Goal: Navigation & Orientation: Find specific page/section

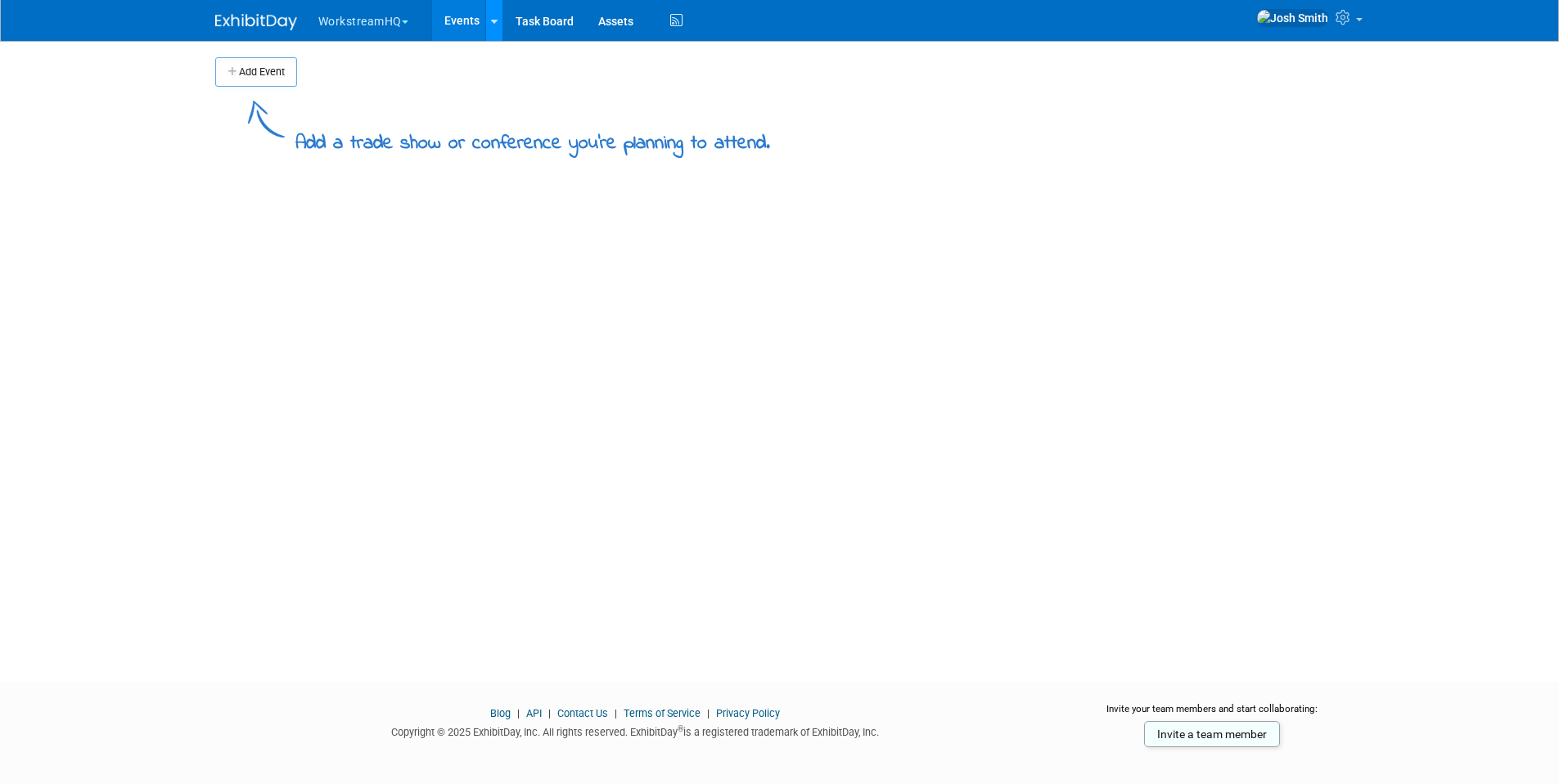
click at [495, 21] on icon at bounding box center [495, 22] width 7 height 10
click at [316, 17] on button "WorkstreamHQ" at bounding box center [372, 17] width 112 height 36
click at [369, 79] on link "Workstream" at bounding box center [376, 75] width 117 height 23
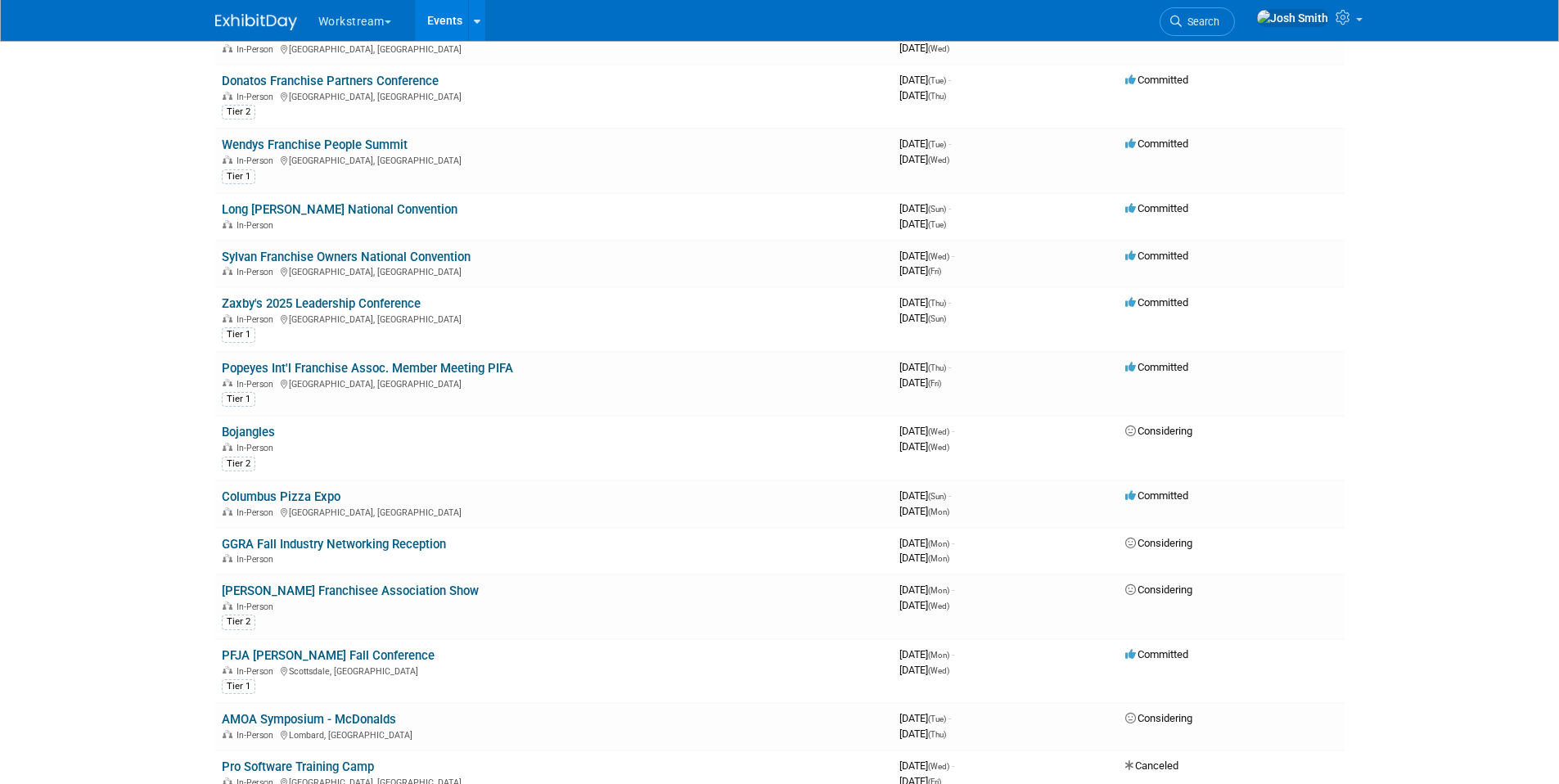
scroll to position [545, 0]
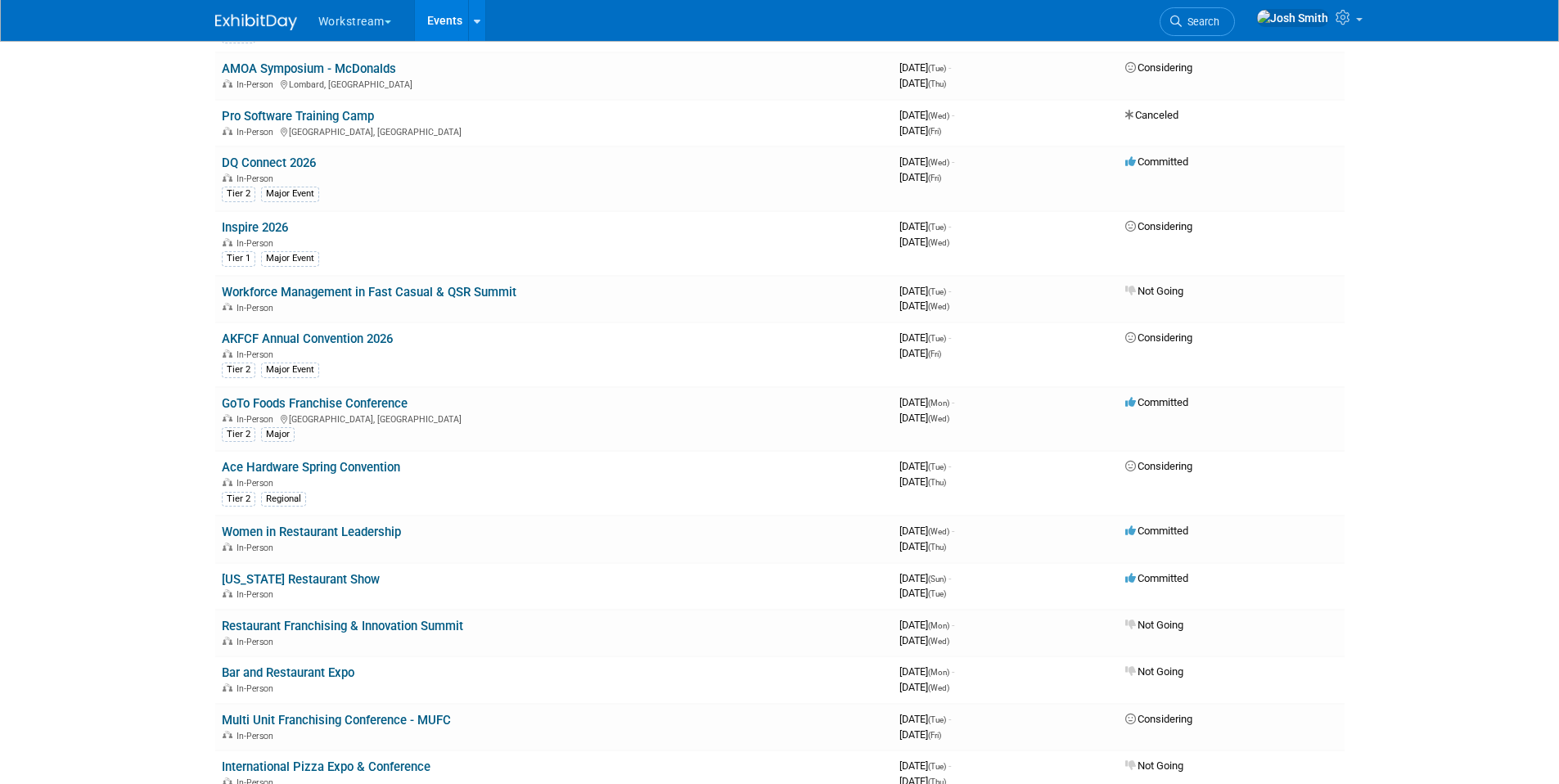
scroll to position [1060, 0]
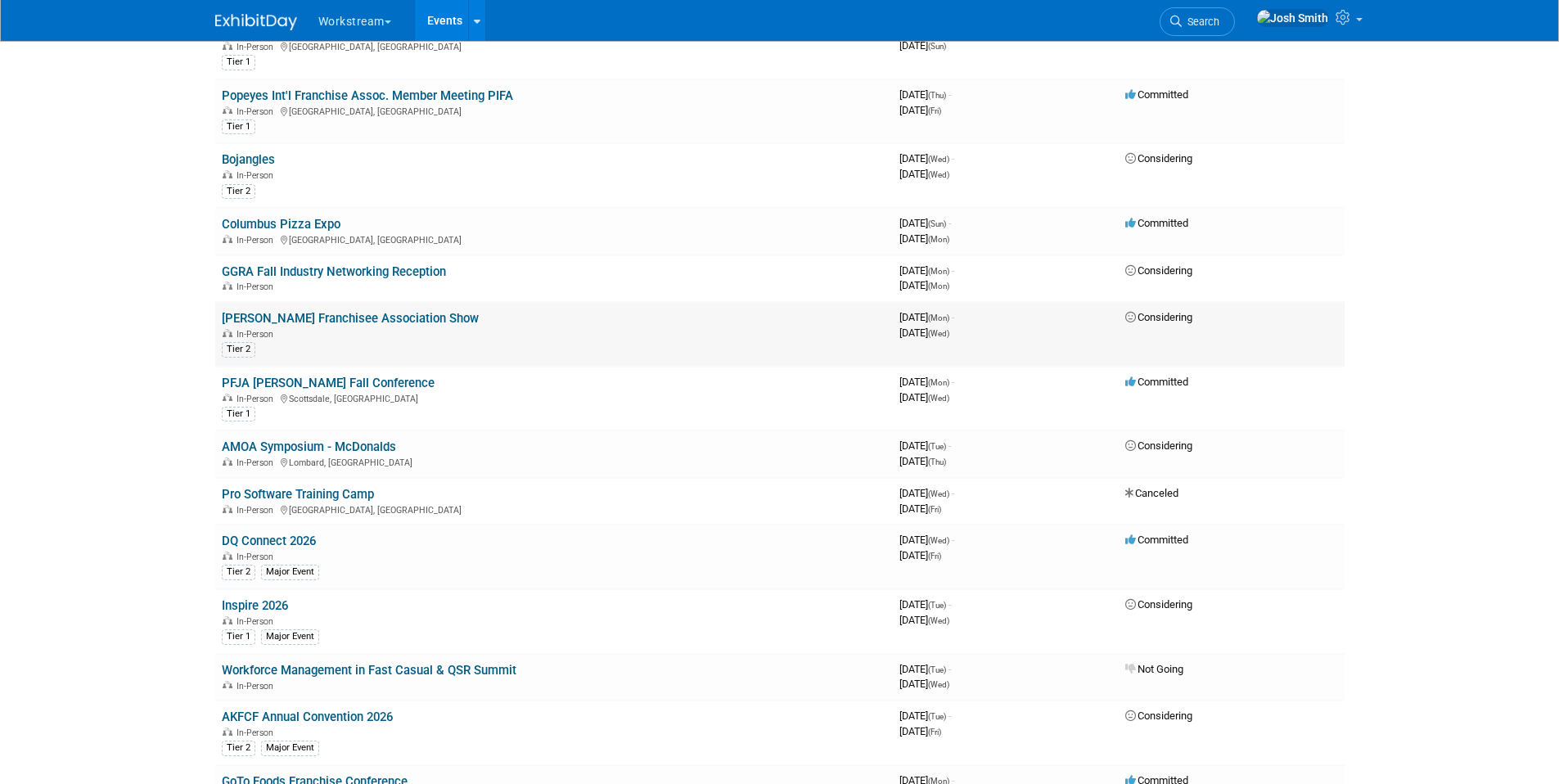
scroll to position [466, 0]
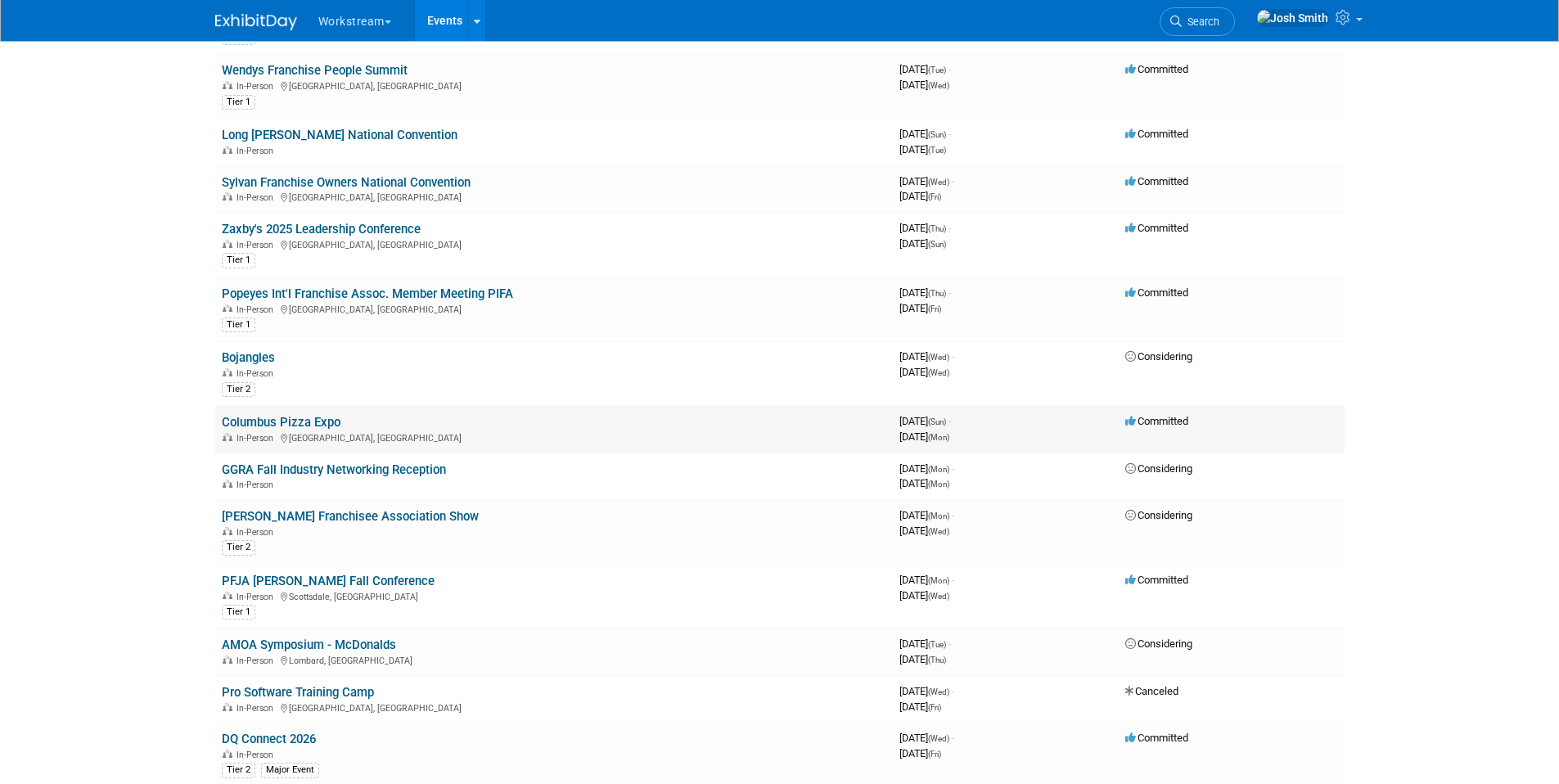
click at [279, 417] on link "Columbus Pizza Expo" at bounding box center [281, 422] width 118 height 15
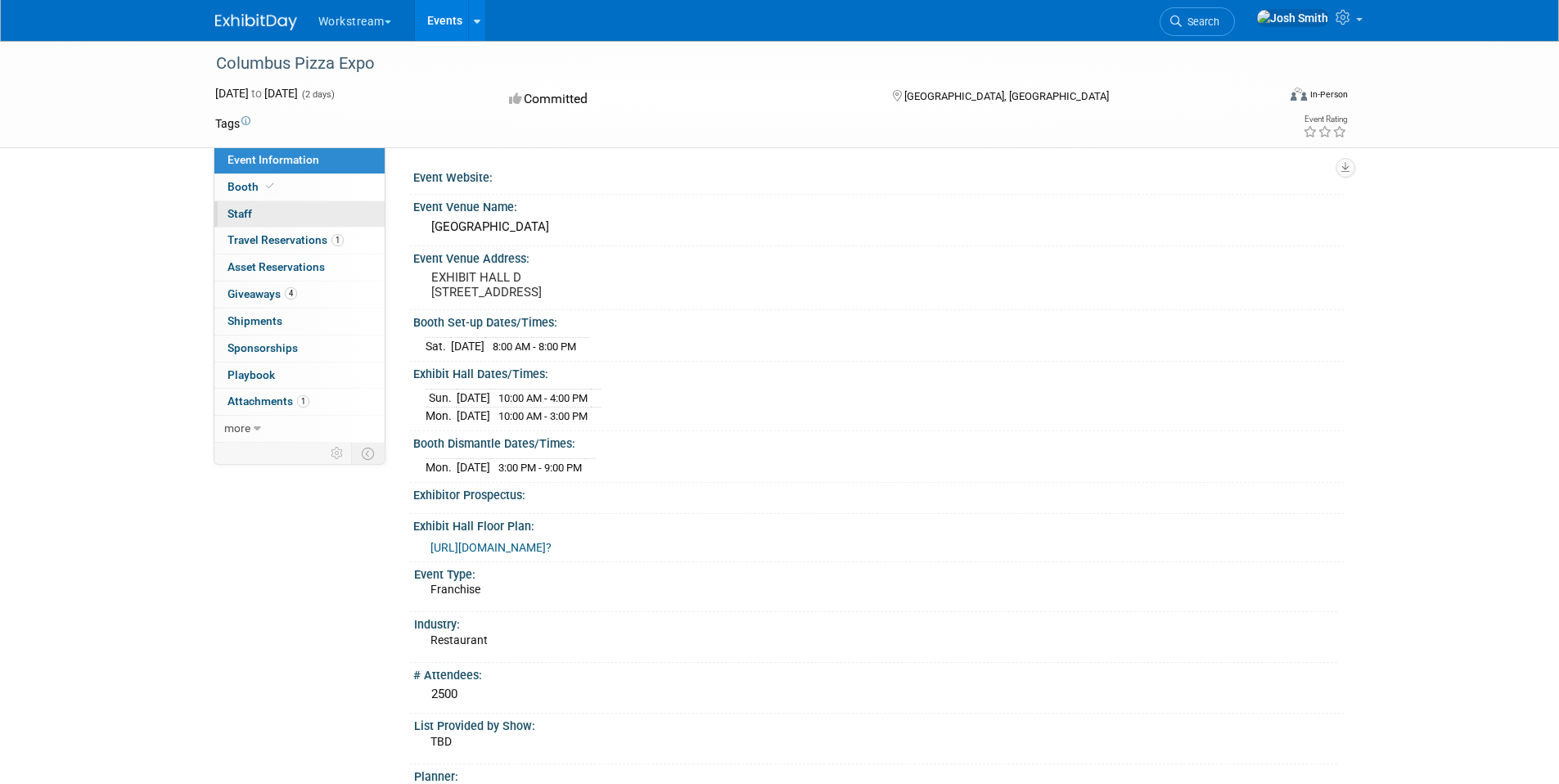
click at [283, 218] on link "0 Staff 0" at bounding box center [300, 215] width 170 height 26
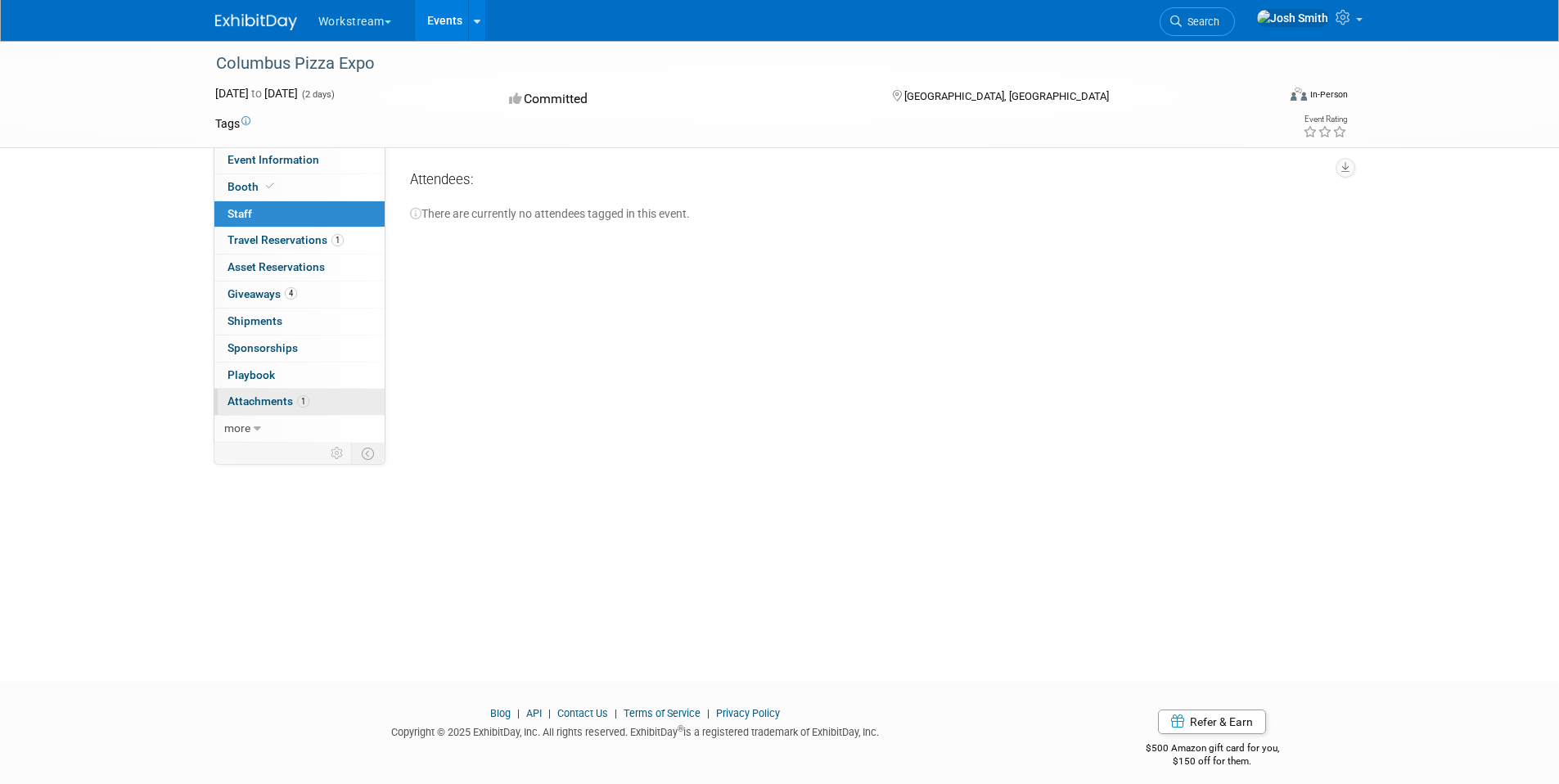
click at [277, 402] on span "Attachments 1" at bounding box center [269, 401] width 82 height 13
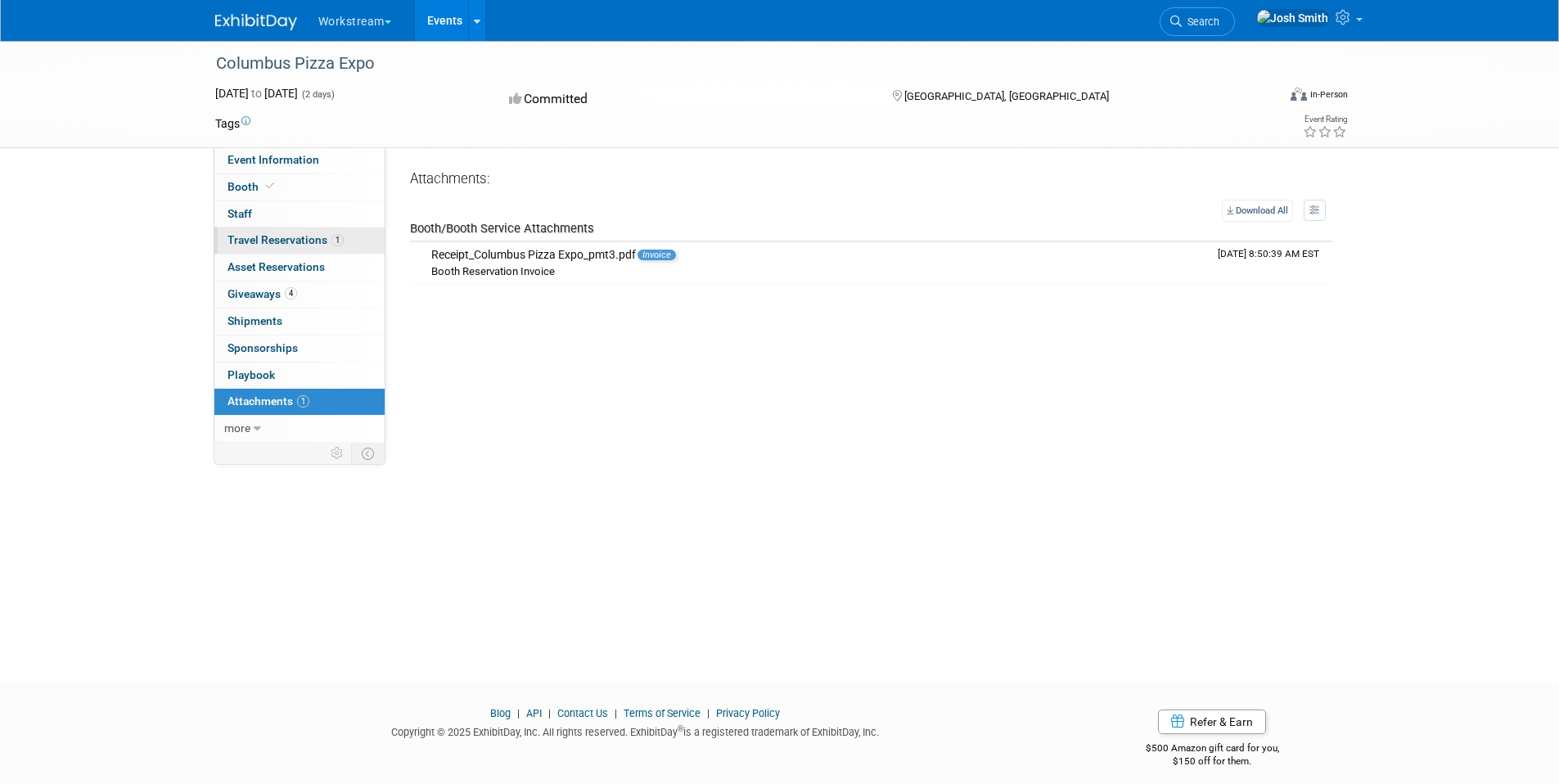
click at [316, 248] on link "1 Travel Reservations 1" at bounding box center [300, 241] width 170 height 26
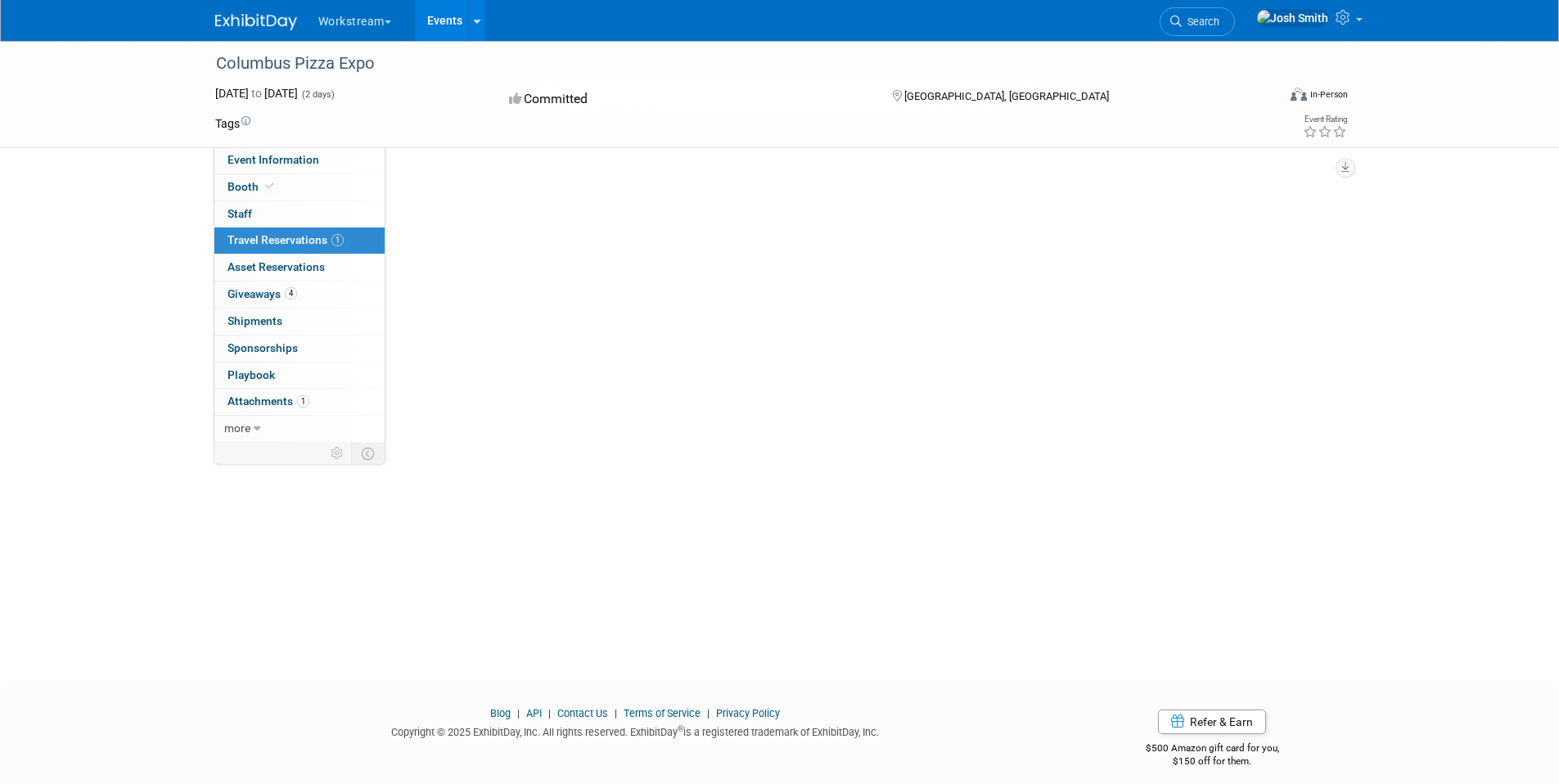
click at [316, 248] on link "1 Travel Reservations 1" at bounding box center [300, 241] width 170 height 26
